Goal: Information Seeking & Learning: Learn about a topic

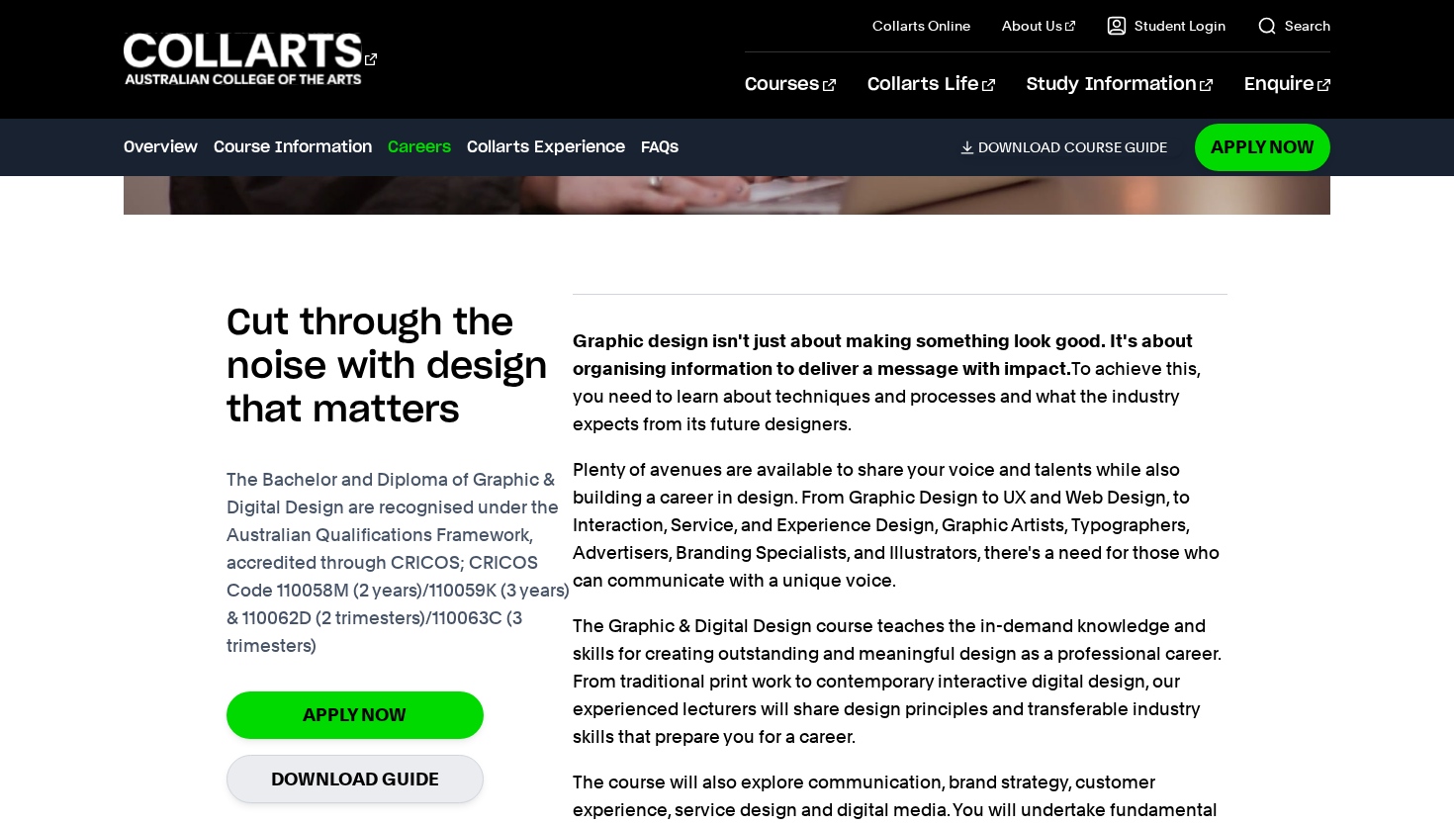
scroll to position [1290, 0]
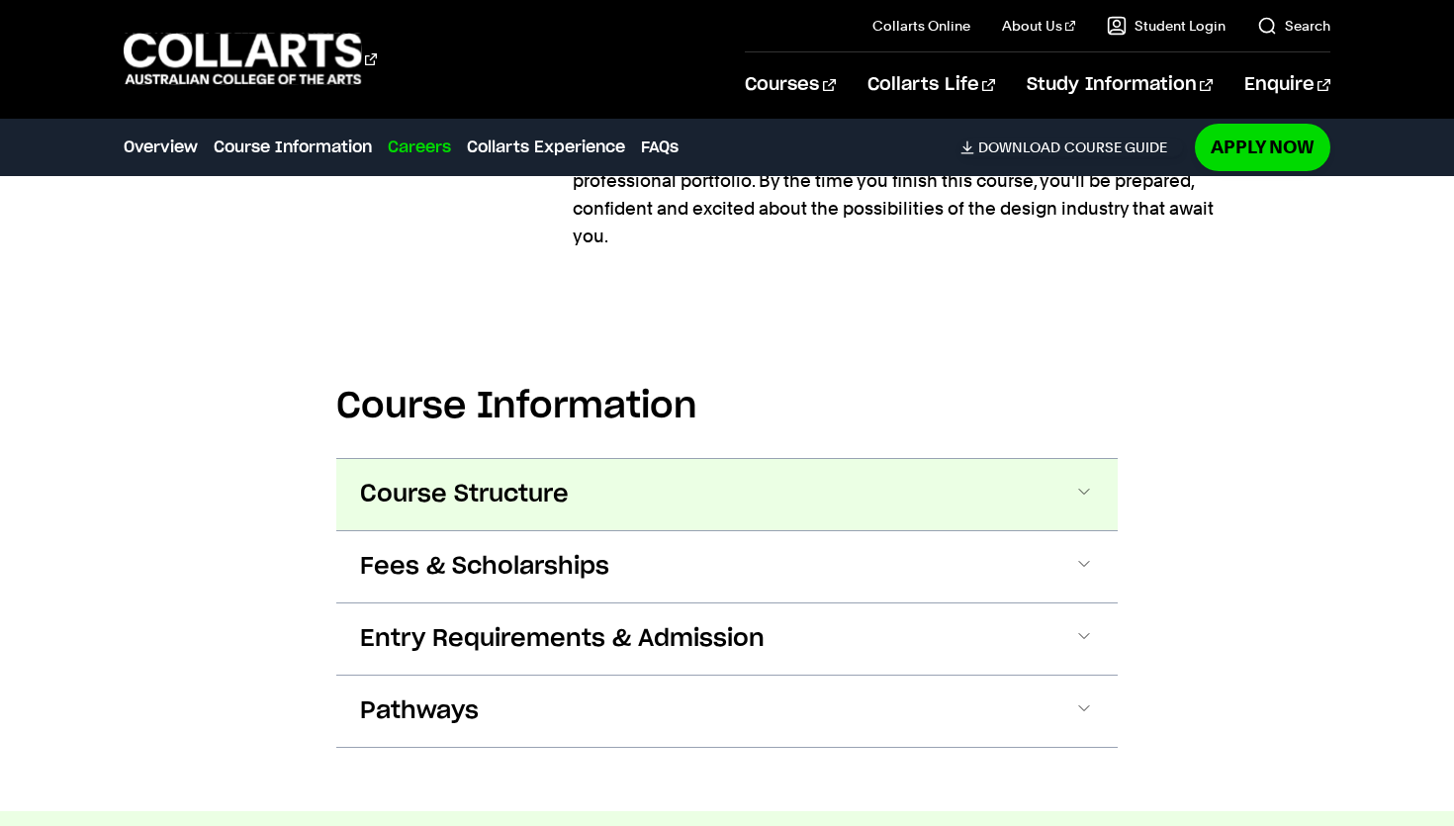
click at [611, 459] on button "Course Structure" at bounding box center [726, 494] width 781 height 71
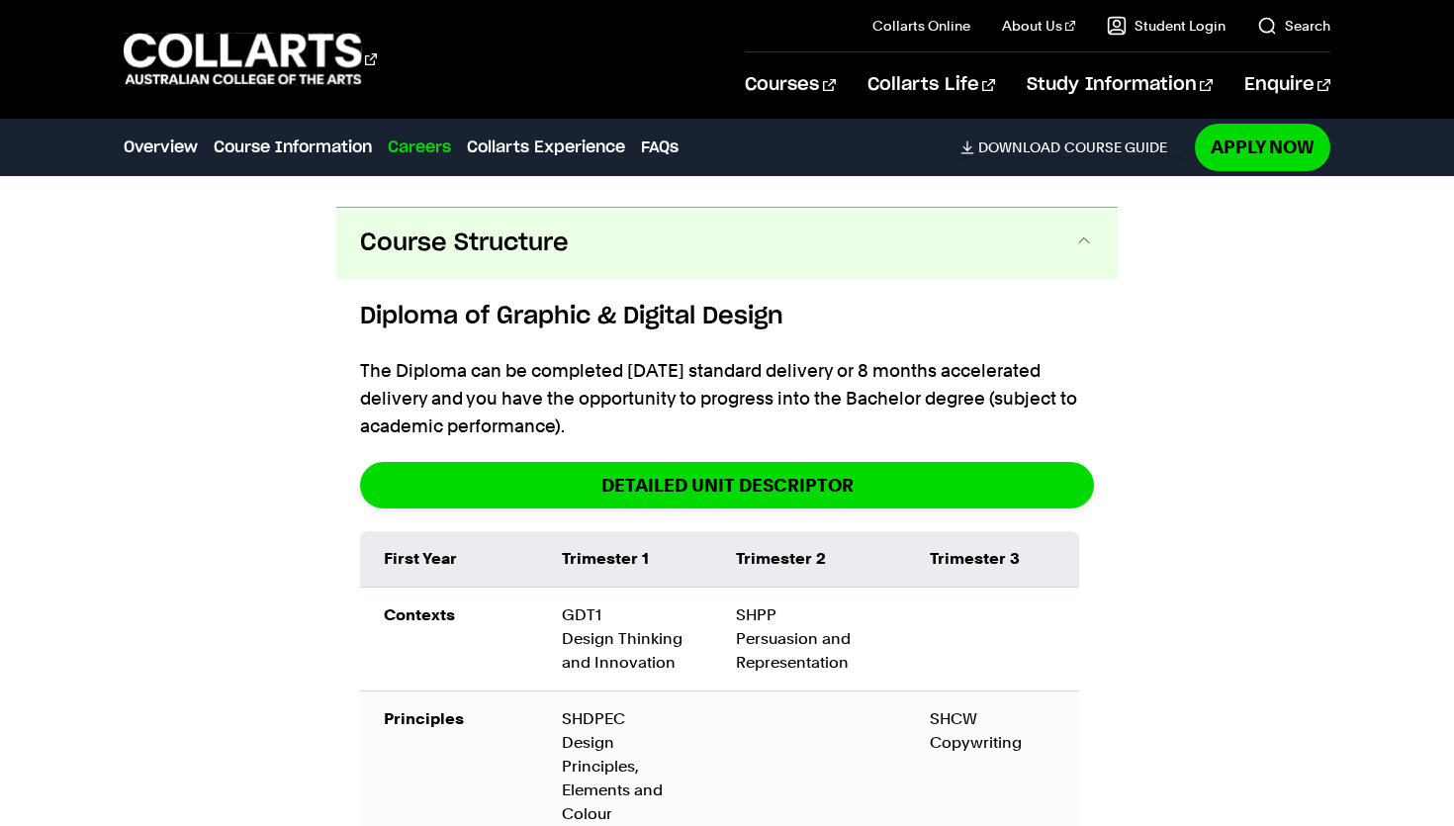
scroll to position [2296, 0]
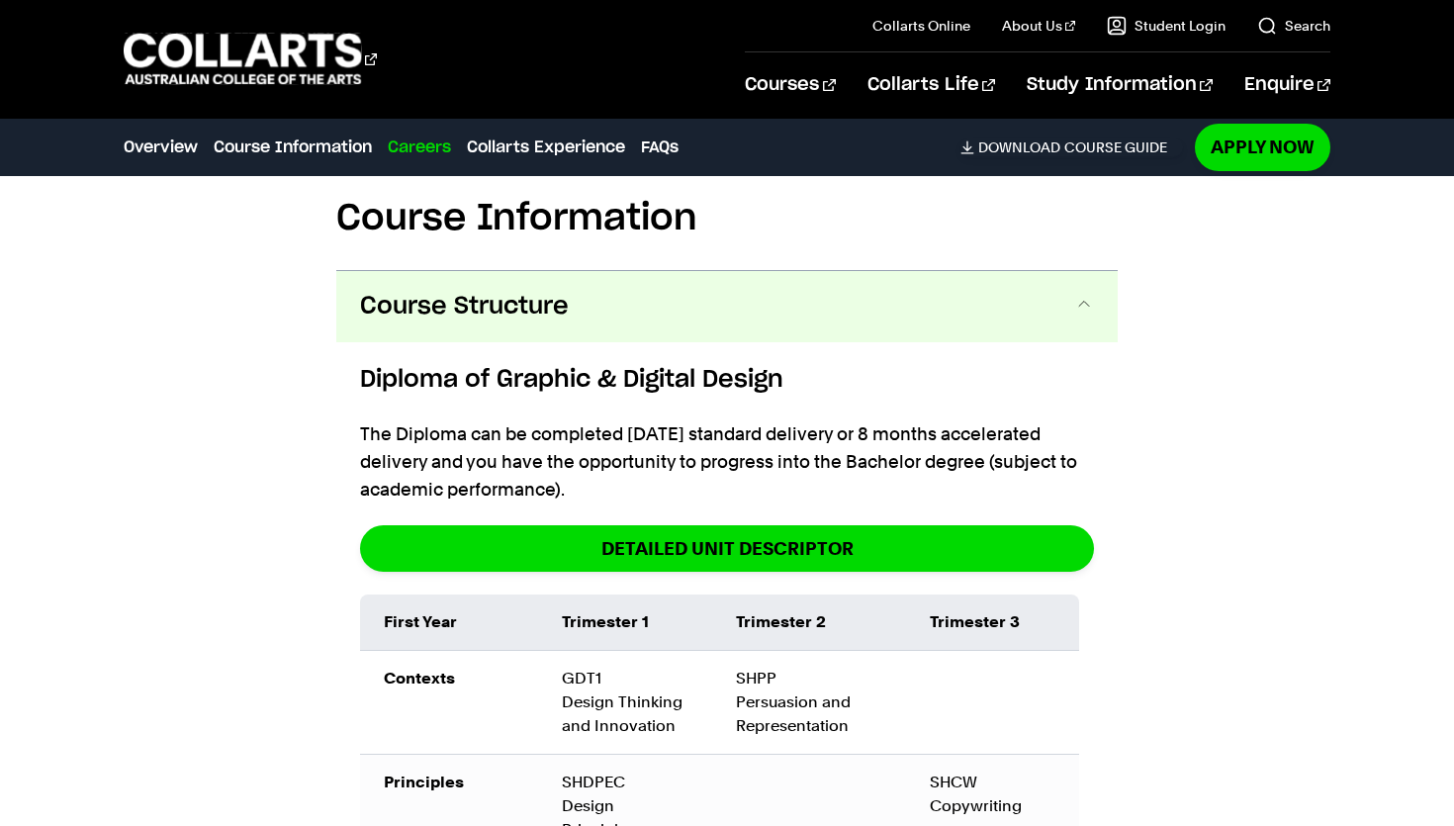
click at [657, 280] on button "Course Structure" at bounding box center [726, 306] width 781 height 71
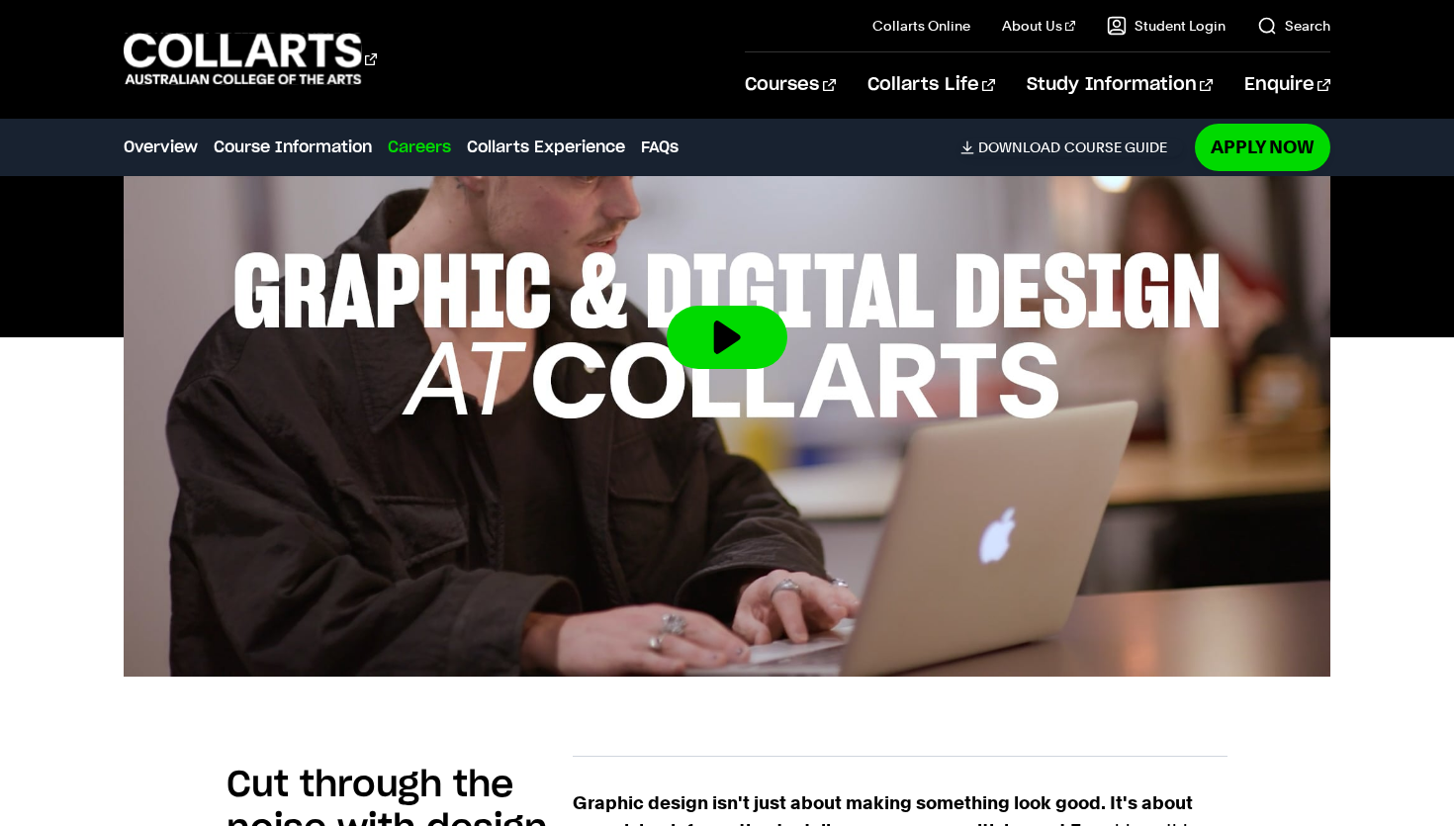
scroll to position [829, 0]
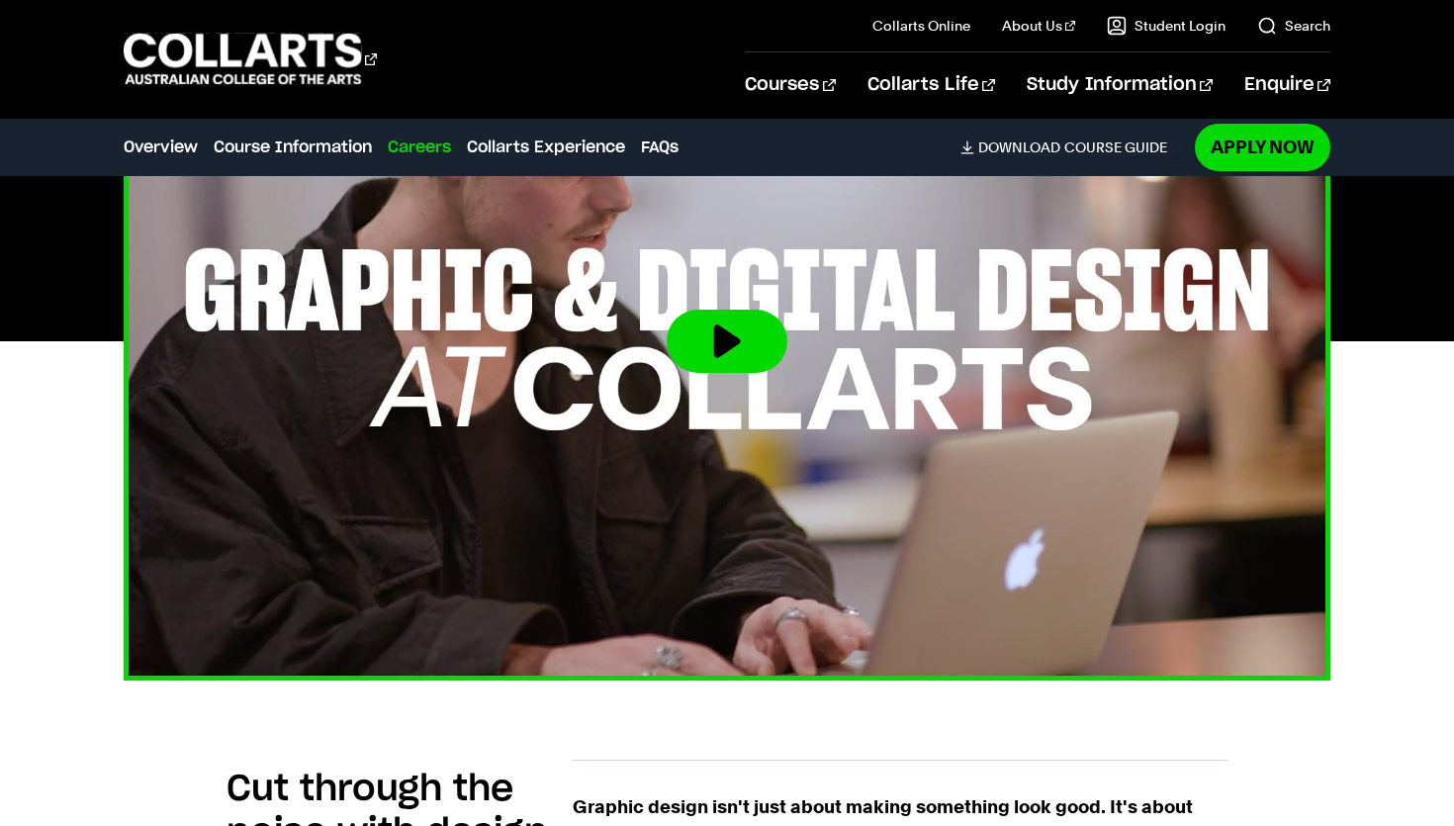
click at [687, 328] on button at bounding box center [727, 341] width 121 height 63
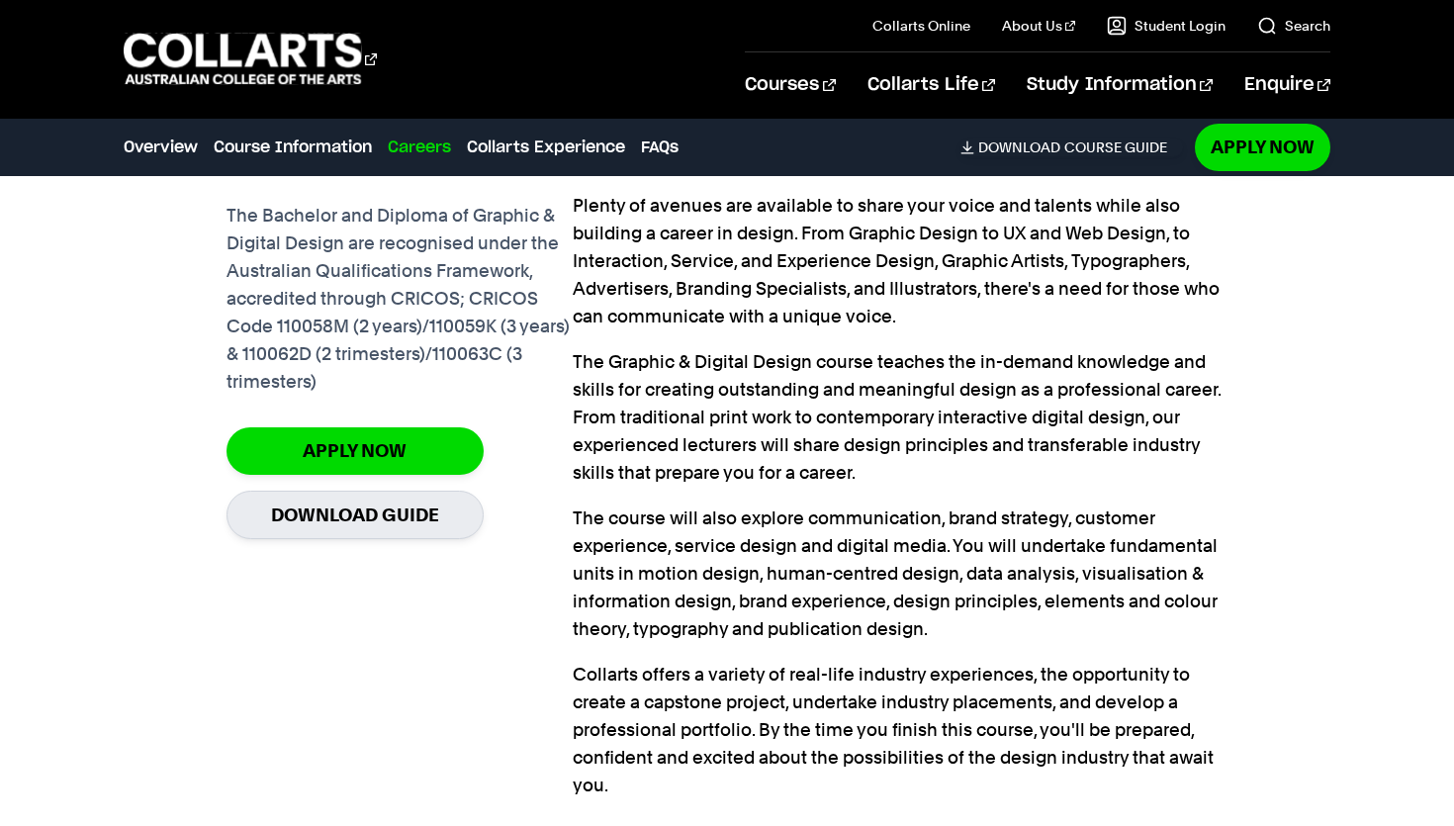
scroll to position [1575, 0]
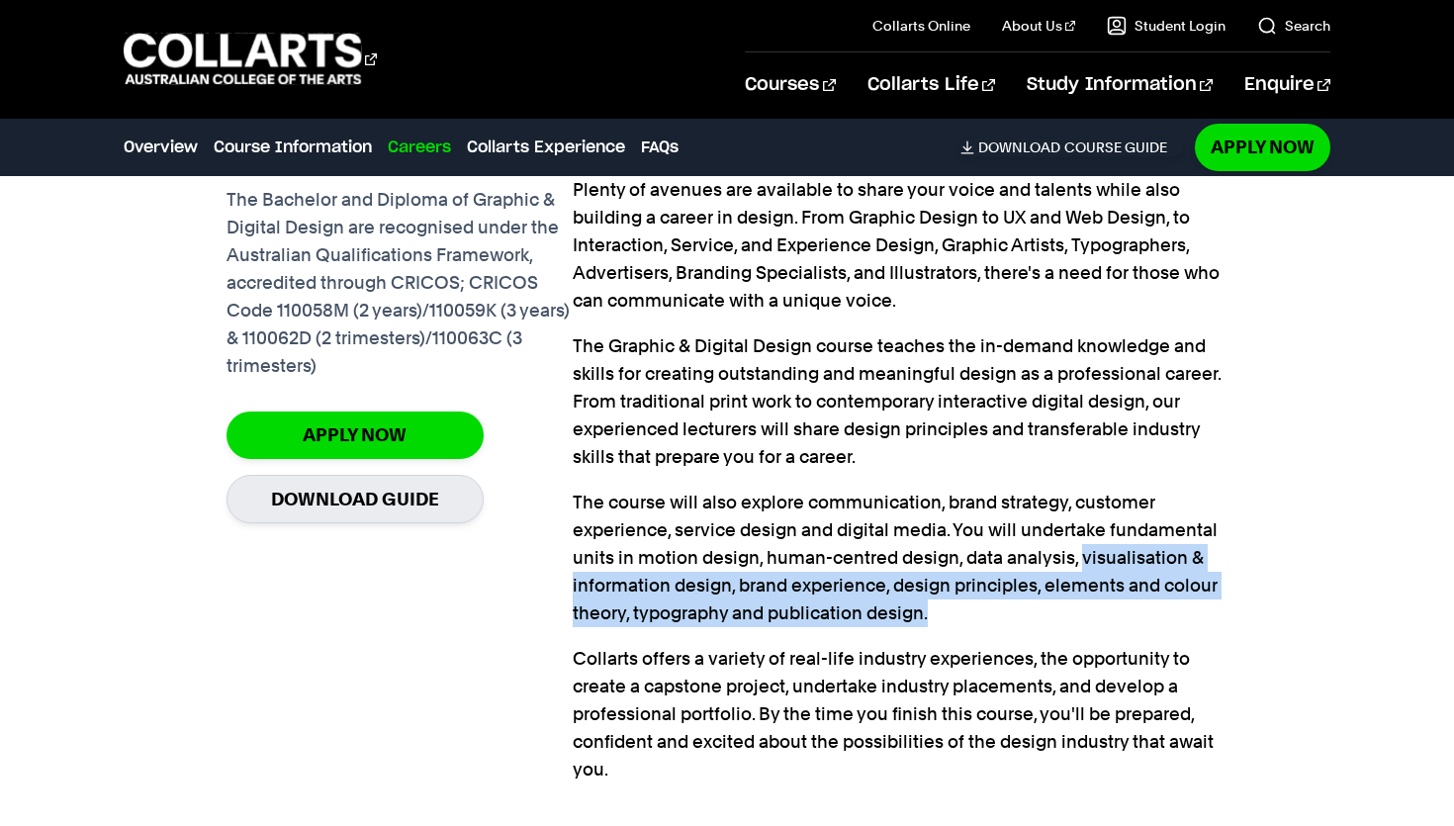
drag, startPoint x: 1081, startPoint y: 513, endPoint x: 932, endPoint y: 576, distance: 161.8
click at [932, 576] on p "The course will also explore communication, brand strategy, customer experience…" at bounding box center [901, 558] width 656 height 138
copy p "visualisation & information design, brand experience, design principles, elemen…"
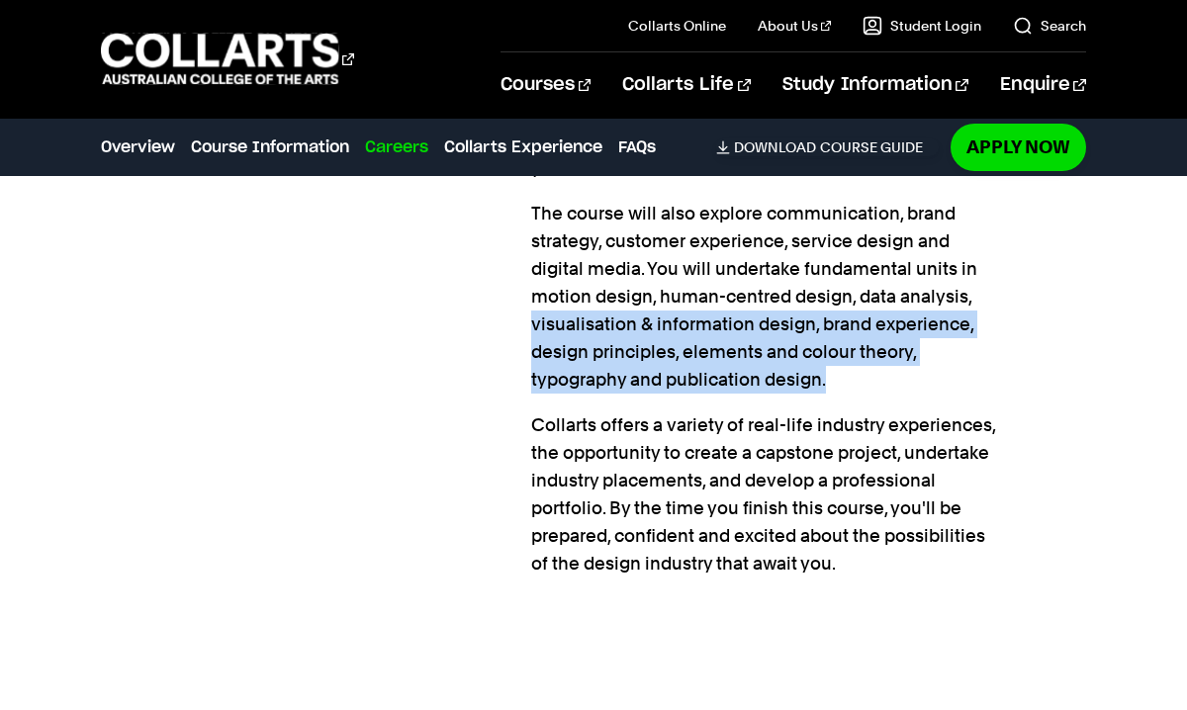
scroll to position [1932, 0]
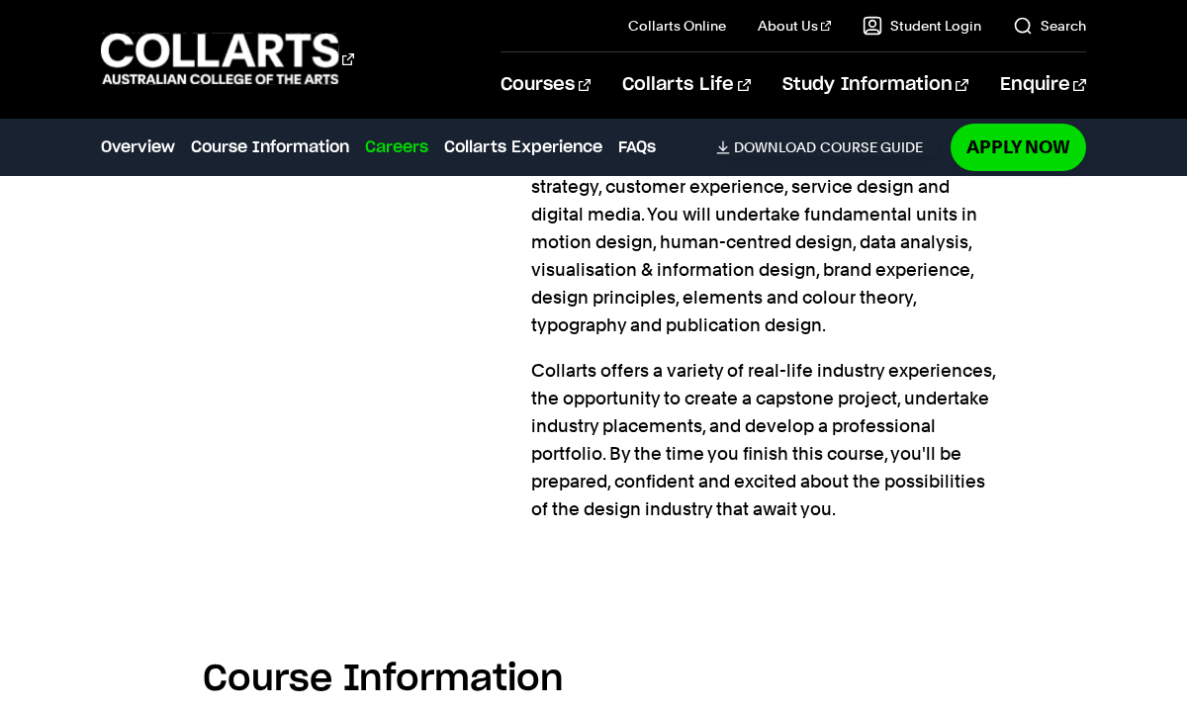
click at [667, 367] on p "Collarts offers a variety of real-life industry experiences, the opportunity to…" at bounding box center [767, 440] width 472 height 166
click at [781, 380] on p "Collarts offers a variety of real-life industry experiences, the opportunity to…" at bounding box center [767, 440] width 472 height 166
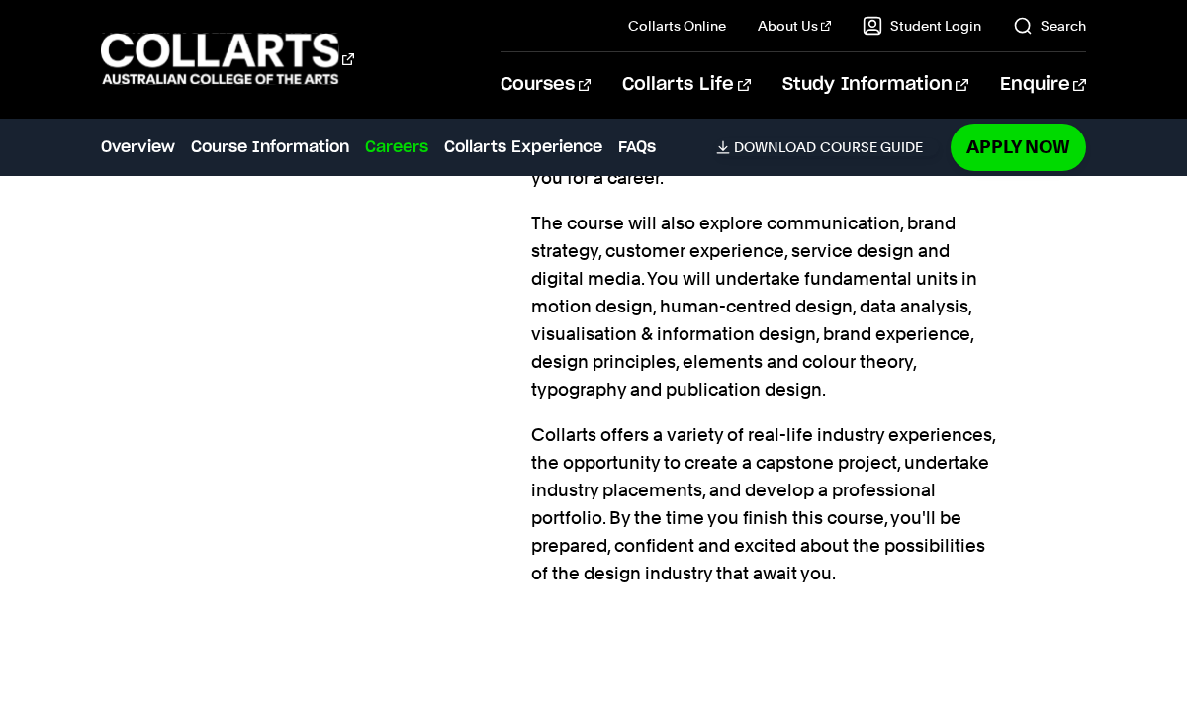
scroll to position [1866, 0]
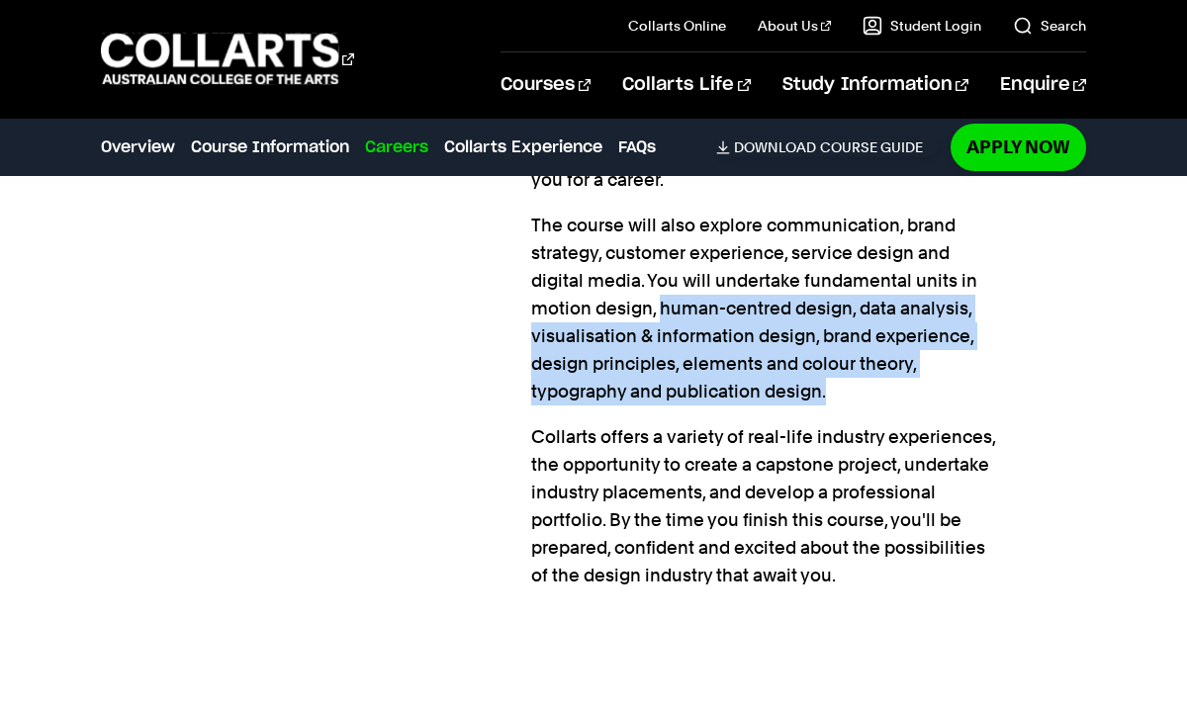
drag, startPoint x: 663, startPoint y: 308, endPoint x: 852, endPoint y: 395, distance: 208.0
click at [852, 395] on p "The course will also explore communication, brand strategy, customer experience…" at bounding box center [767, 309] width 472 height 194
copy p "human-centred design, data analysis, visualisation & information design, brand …"
click at [687, 359] on p "The course will also explore communication, brand strategy, customer experience…" at bounding box center [767, 309] width 472 height 194
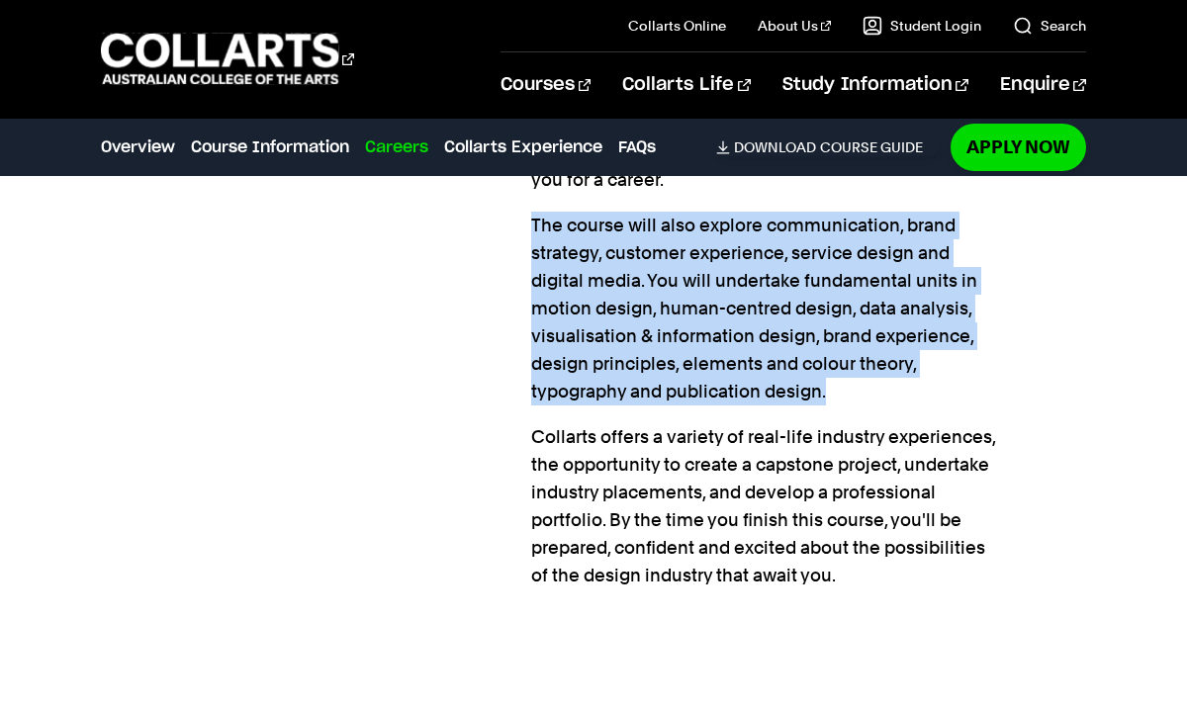
drag, startPoint x: 829, startPoint y: 394, endPoint x: 532, endPoint y: 223, distance: 342.6
click at [532, 223] on p "The course will also explore communication, brand strategy, customer experience…" at bounding box center [767, 309] width 472 height 194
copy p "The course will also explore communication, brand strategy, customer experience…"
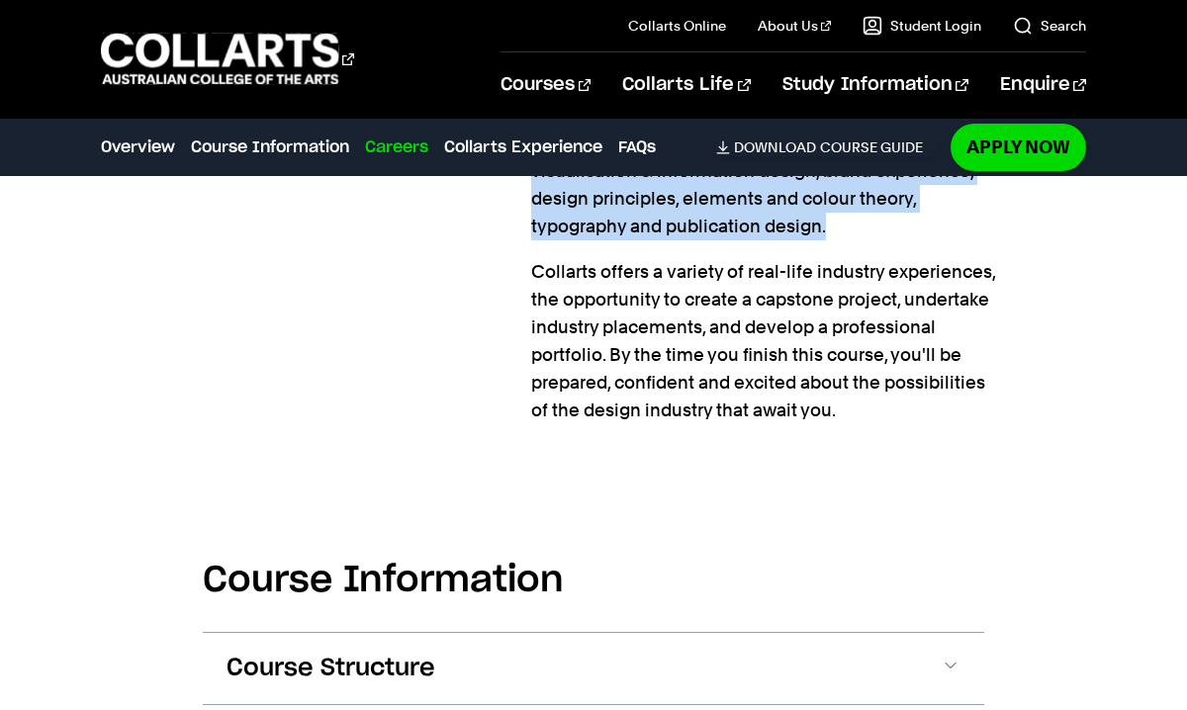
scroll to position [2029, 0]
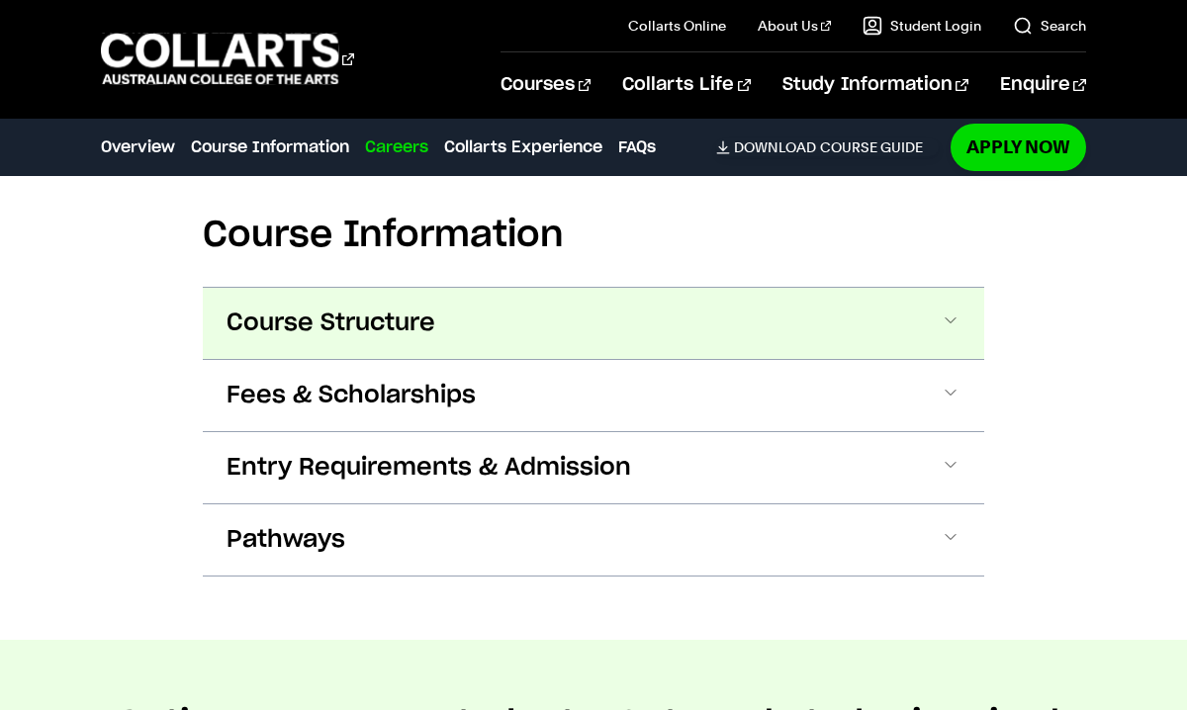
click at [774, 344] on button "Course Structure" at bounding box center [593, 323] width 781 height 71
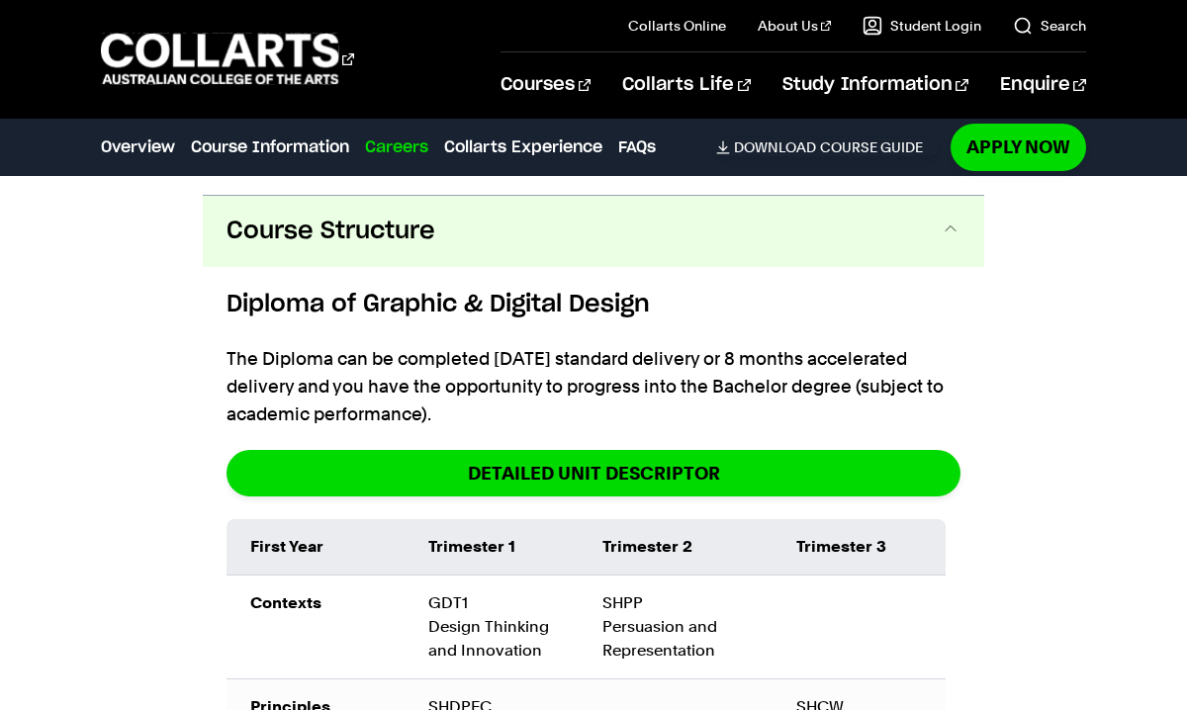
scroll to position [2486, 0]
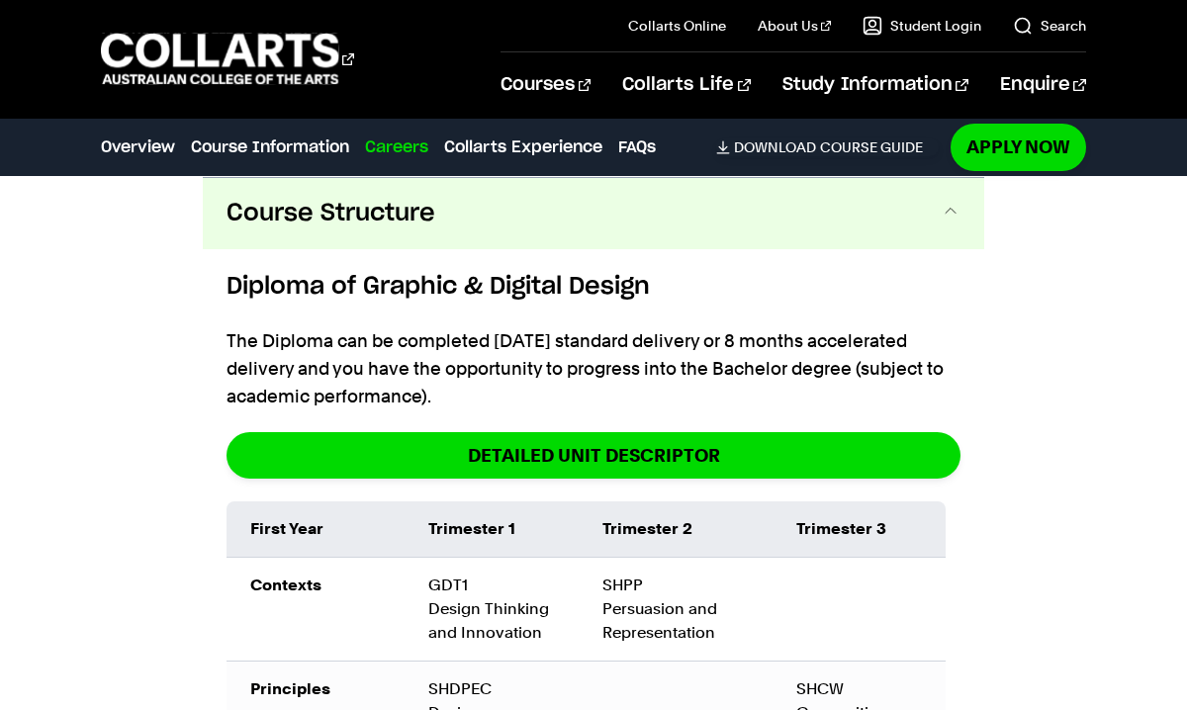
click at [802, 231] on button "Course Structure" at bounding box center [593, 213] width 781 height 71
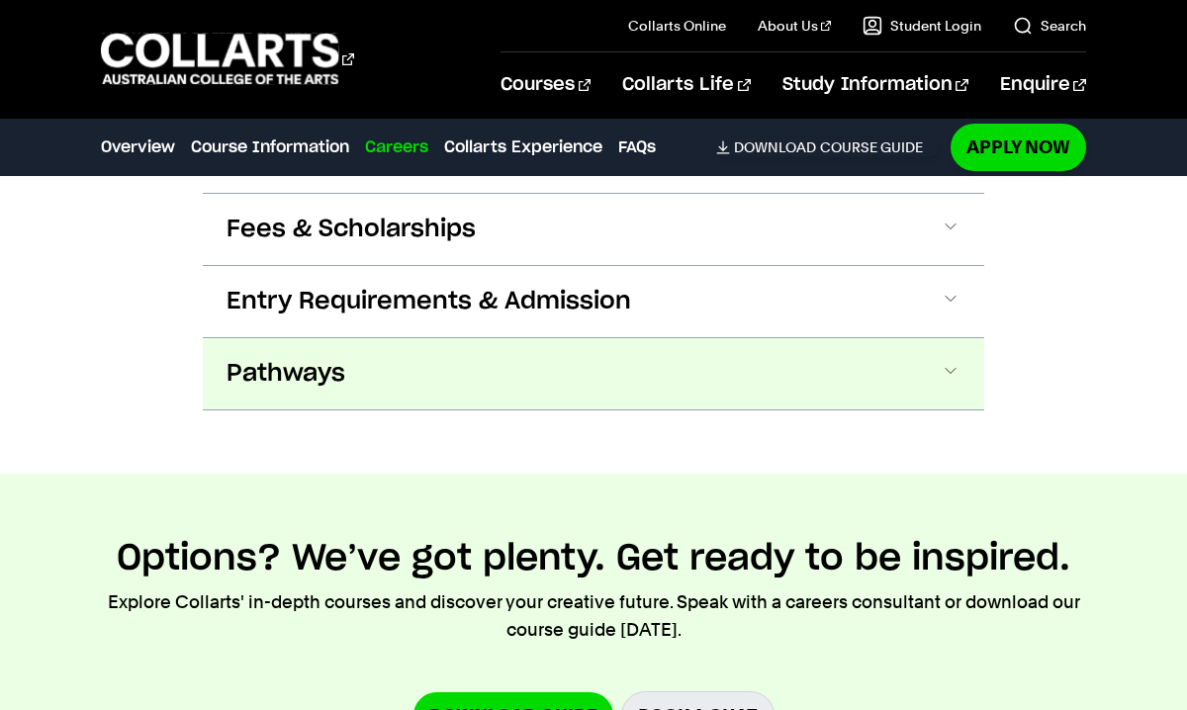
scroll to position [2554, 0]
